Goal: Task Accomplishment & Management: Complete application form

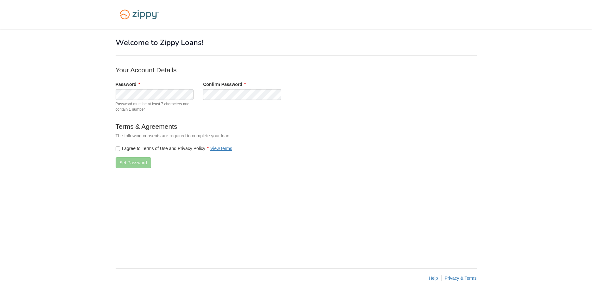
click at [176, 147] on label "I agree to Terms of Use and Privacy Policy View terms" at bounding box center [174, 148] width 117 height 6
click at [129, 163] on button "Set Password" at bounding box center [134, 162] width 36 height 11
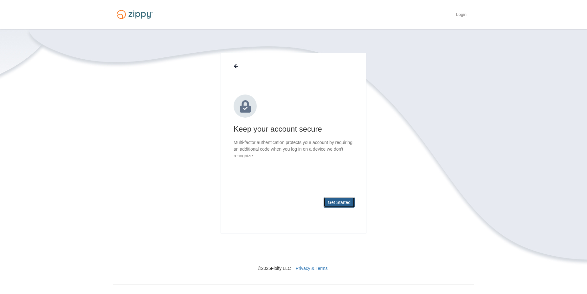
click at [332, 200] on button "Get Started" at bounding box center [339, 202] width 31 height 11
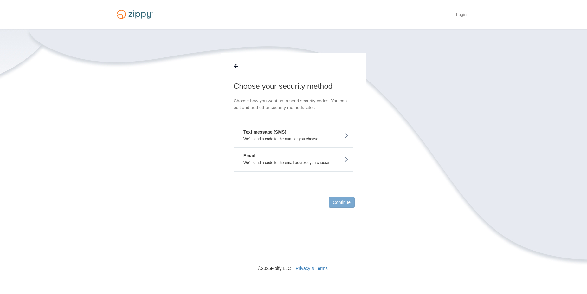
click at [336, 131] on button "Text message (SMS) We'll send a code to the number you choose" at bounding box center [294, 136] width 120 height 24
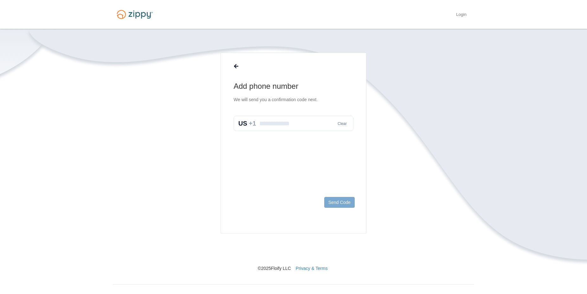
click at [288, 123] on input "text" at bounding box center [294, 123] width 120 height 15
type input "**********"
click at [346, 201] on button "Send Code" at bounding box center [339, 202] width 30 height 11
click at [298, 136] on input "text" at bounding box center [294, 129] width 120 height 15
type input "******"
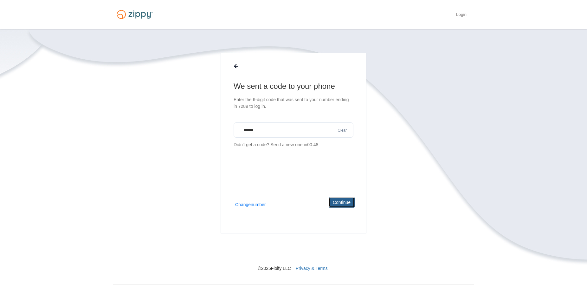
click at [348, 205] on button "Continue" at bounding box center [342, 202] width 26 height 11
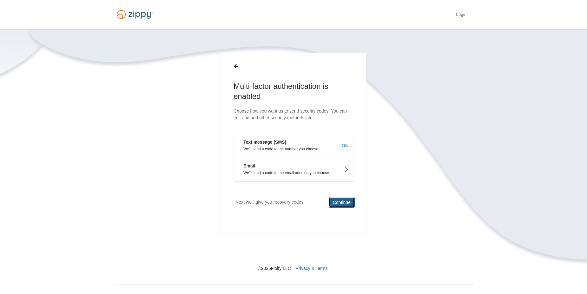
click at [344, 206] on button "Continue" at bounding box center [342, 202] width 26 height 11
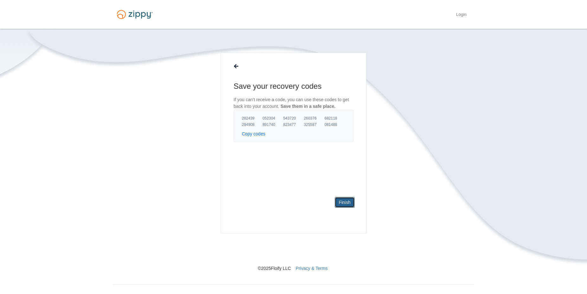
click at [343, 202] on link "Finish" at bounding box center [345, 202] width 20 height 11
